Goal: Task Accomplishment & Management: Manage account settings

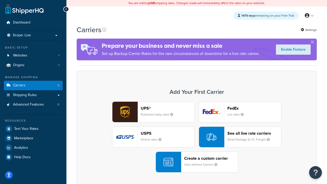
click at [197, 137] on div "UPS® Published daily rates FedEx List rates USPS Online rates See all live rate…" at bounding box center [196, 136] width 229 height 71
click at [254, 108] on header "FedEx" at bounding box center [254, 108] width 54 height 5
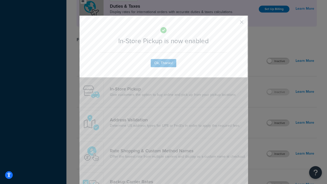
click at [234, 24] on button "button" at bounding box center [233, 23] width 1 height 1
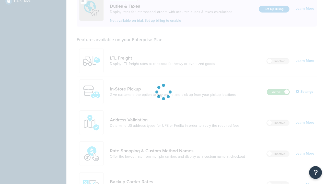
click at [278, 89] on label "Active" at bounding box center [278, 92] width 22 height 6
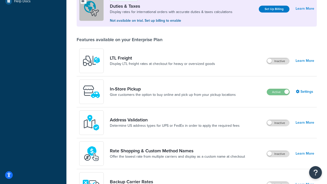
scroll to position [254, 0]
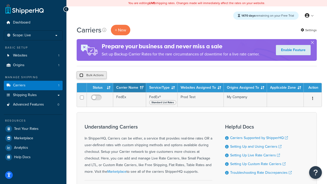
click at [81, 75] on input "checkbox" at bounding box center [81, 75] width 4 height 4
checkbox input "true"
click at [137, 75] on button "Delete" at bounding box center [136, 75] width 18 height 8
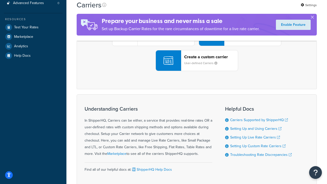
click at [197, 71] on div "UPS® Published daily rates FedEx List rates USPS Online rates See all live rate…" at bounding box center [196, 35] width 229 height 71
click at [197, 67] on div "Create a custom carrier User-defined Carriers" at bounding box center [211, 60] width 54 height 12
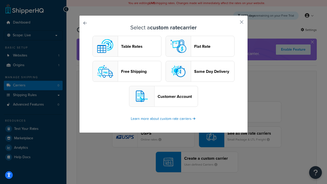
click at [127, 46] on header "Table Rates" at bounding box center [141, 46] width 40 height 5
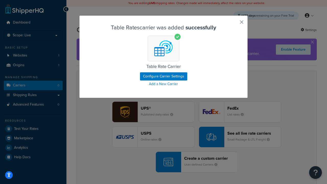
click at [234, 24] on button "button" at bounding box center [233, 23] width 1 height 1
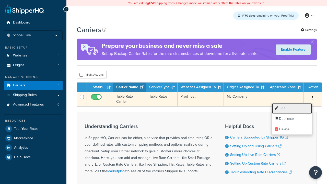
click at [292, 108] on link "Edit" at bounding box center [292, 108] width 40 height 10
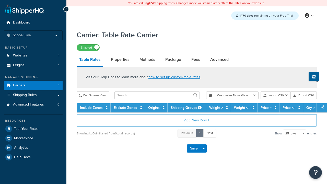
select select "25"
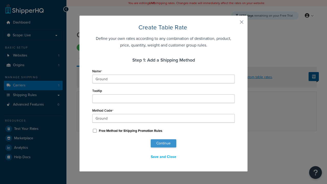
type input "Ground"
click at [163, 143] on button "Continue" at bounding box center [164, 143] width 26 height 8
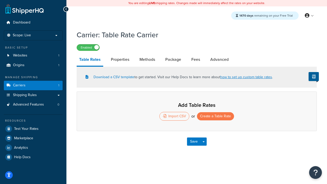
select select "25"
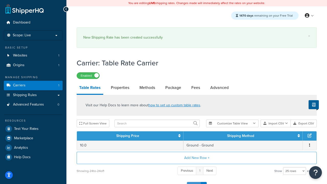
click at [194, 182] on button "Save" at bounding box center [194, 186] width 14 height 8
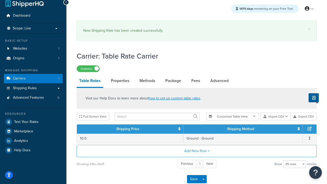
scroll to position [0, 0]
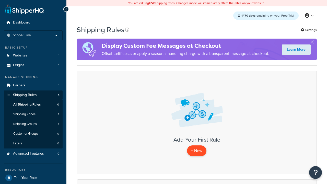
click at [197, 151] on p "+ New" at bounding box center [196, 150] width 19 height 10
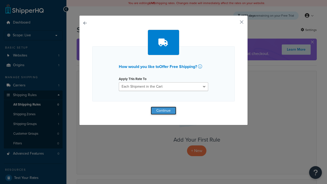
click at [163, 110] on button "Continue" at bounding box center [164, 111] width 26 height 8
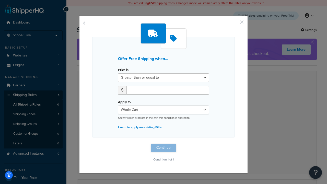
click at [123, 70] on label "Price is" at bounding box center [123, 70] width 10 height 4
click at [123, 73] on select "Greater than or equal to Between or equal to Less than or equal to" at bounding box center [163, 77] width 91 height 9
click at [168, 90] on input "number" at bounding box center [167, 90] width 83 height 9
type input "50"
click at [163, 148] on button "Continue" at bounding box center [164, 148] width 26 height 8
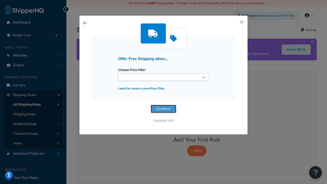
click at [163, 109] on button "Continue" at bounding box center [164, 109] width 26 height 8
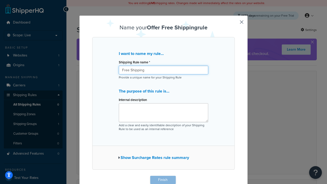
type input "Free Shipping"
click at [163, 180] on button "Finish" at bounding box center [163, 180] width 26 height 8
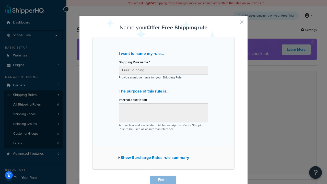
scroll to position [0, 0]
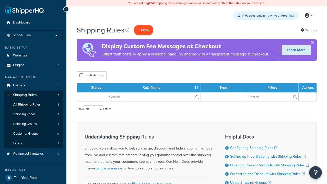
click at [144, 30] on p "+ New" at bounding box center [143, 30] width 19 height 10
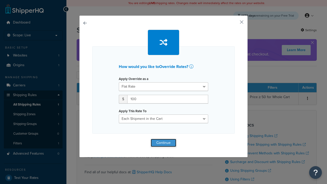
click at [163, 143] on button "Continue" at bounding box center [164, 143] width 26 height 8
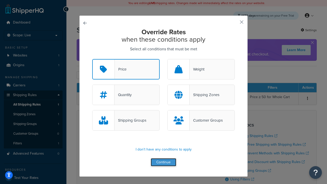
click at [163, 162] on button "Continue" at bounding box center [164, 162] width 26 height 8
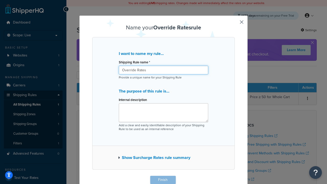
type input "Override Rates"
click at [163, 180] on button "Finish" at bounding box center [163, 180] width 26 height 8
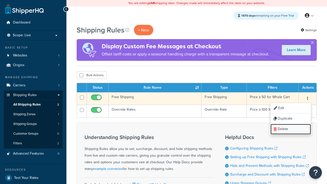
click at [290, 129] on link "Delete" at bounding box center [291, 129] width 40 height 10
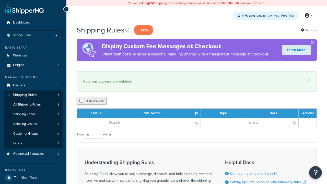
click at [91, 101] on button "Bulk Actions" at bounding box center [92, 101] width 30 height 8
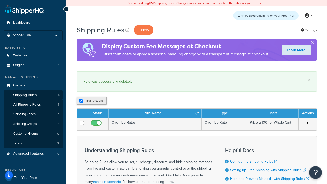
click at [91, 101] on button "Bulk Actions" at bounding box center [92, 101] width 30 height 8
checkbox input "true"
click at [0, 0] on button "Delete" at bounding box center [0, 0] width 0 height 0
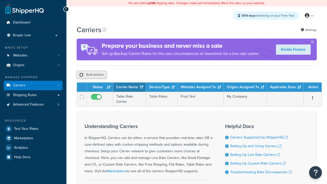
click at [81, 75] on input "checkbox" at bounding box center [81, 75] width 4 height 4
checkbox input "true"
click at [0, 0] on button "Delete" at bounding box center [0, 0] width 0 height 0
